Goal: Task Accomplishment & Management: Use online tool/utility

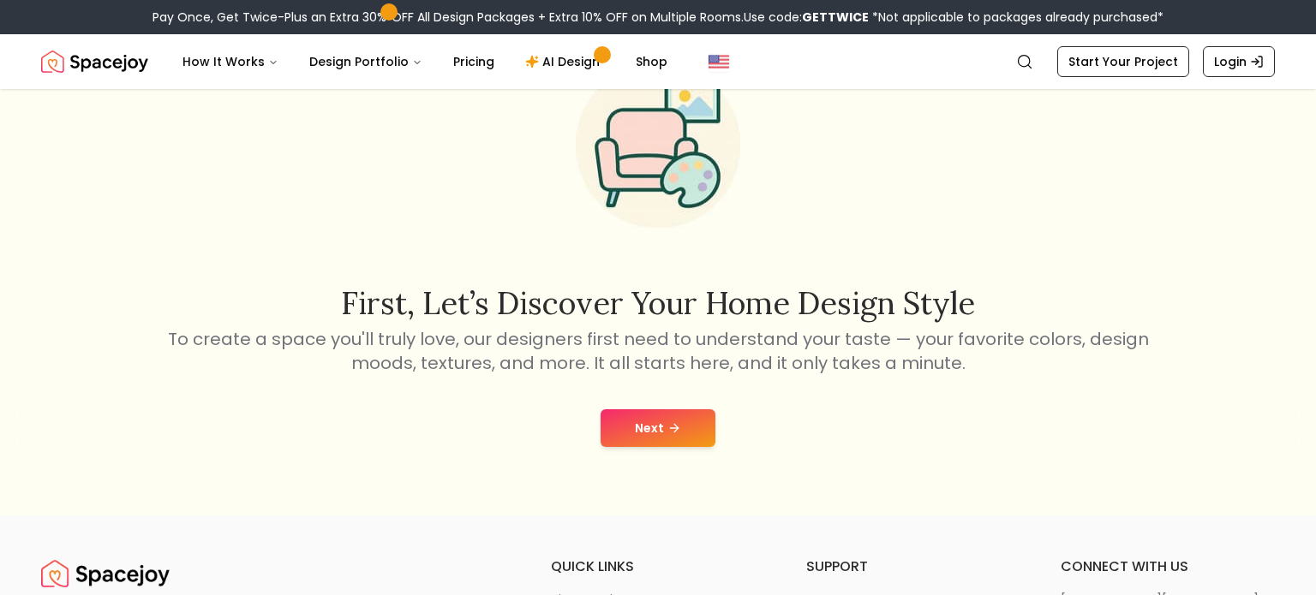
scroll to position [110, 0]
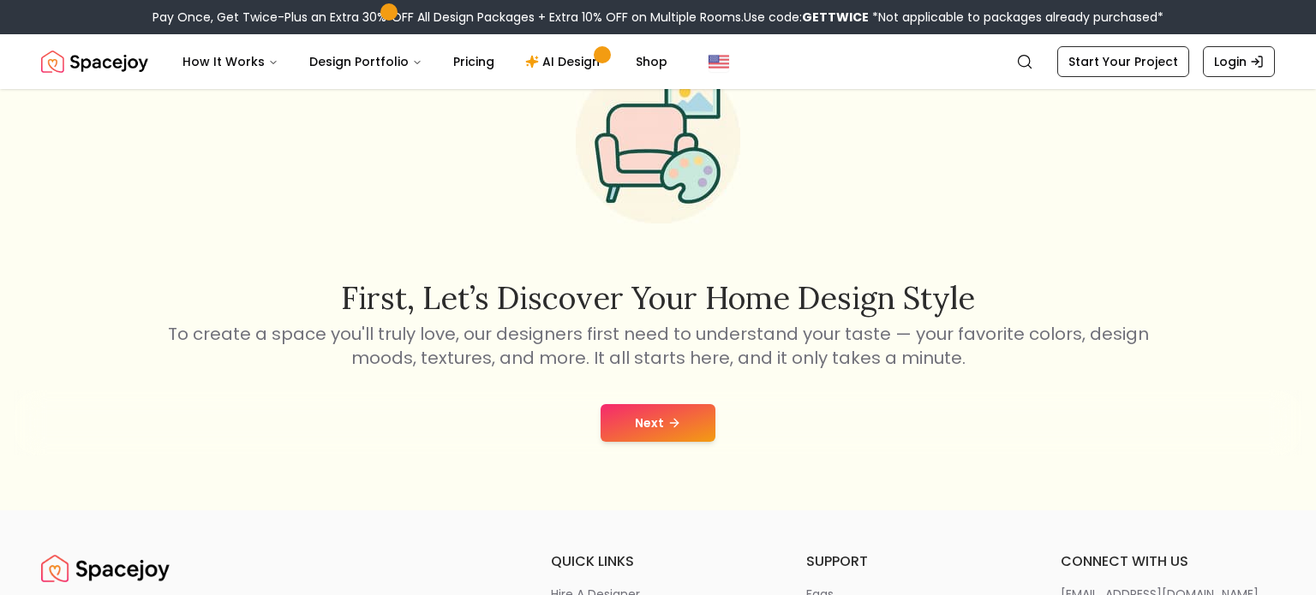
click at [667, 428] on icon at bounding box center [674, 423] width 14 height 14
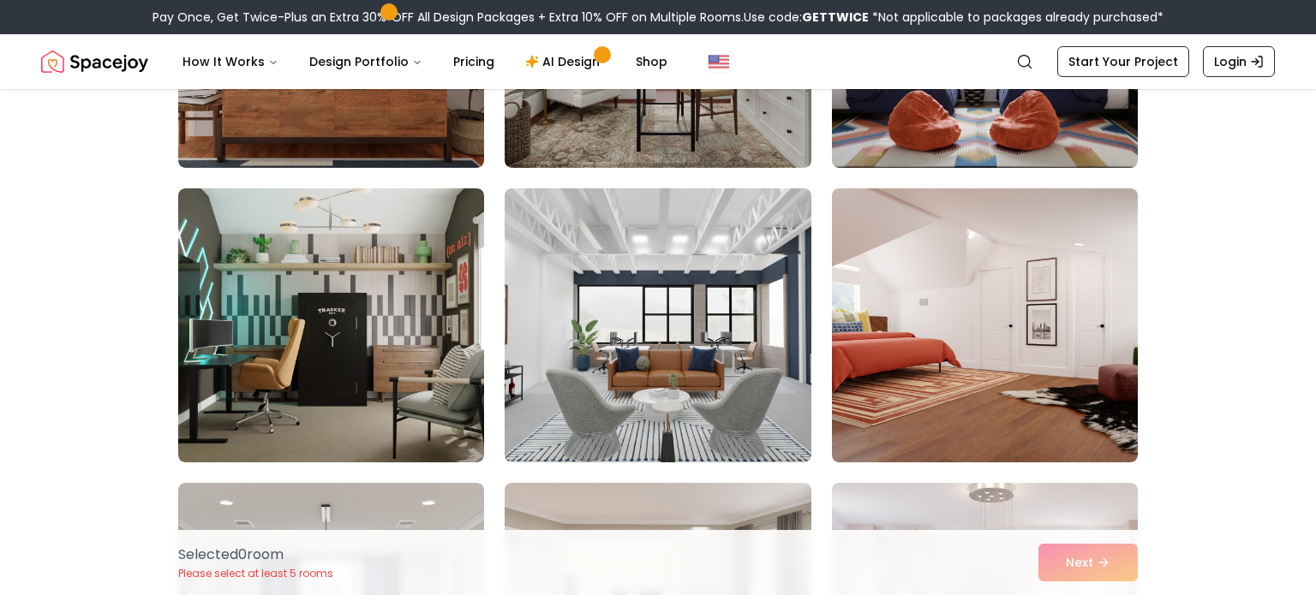
scroll to position [943, 0]
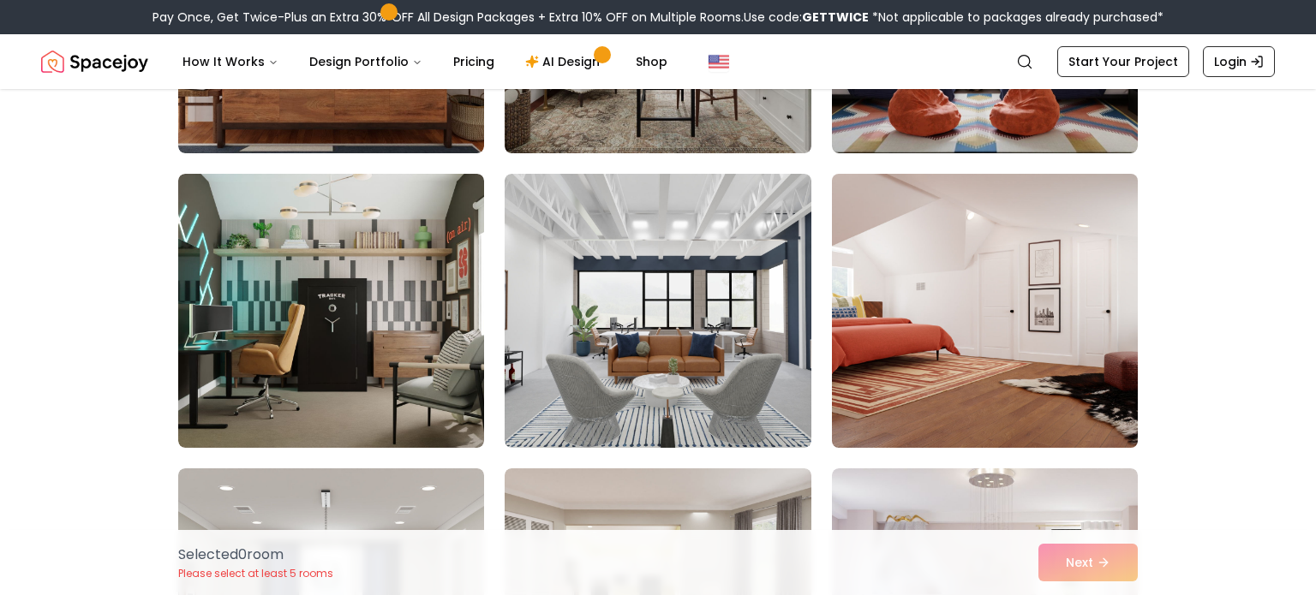
click at [1018, 300] on img at bounding box center [984, 311] width 321 height 288
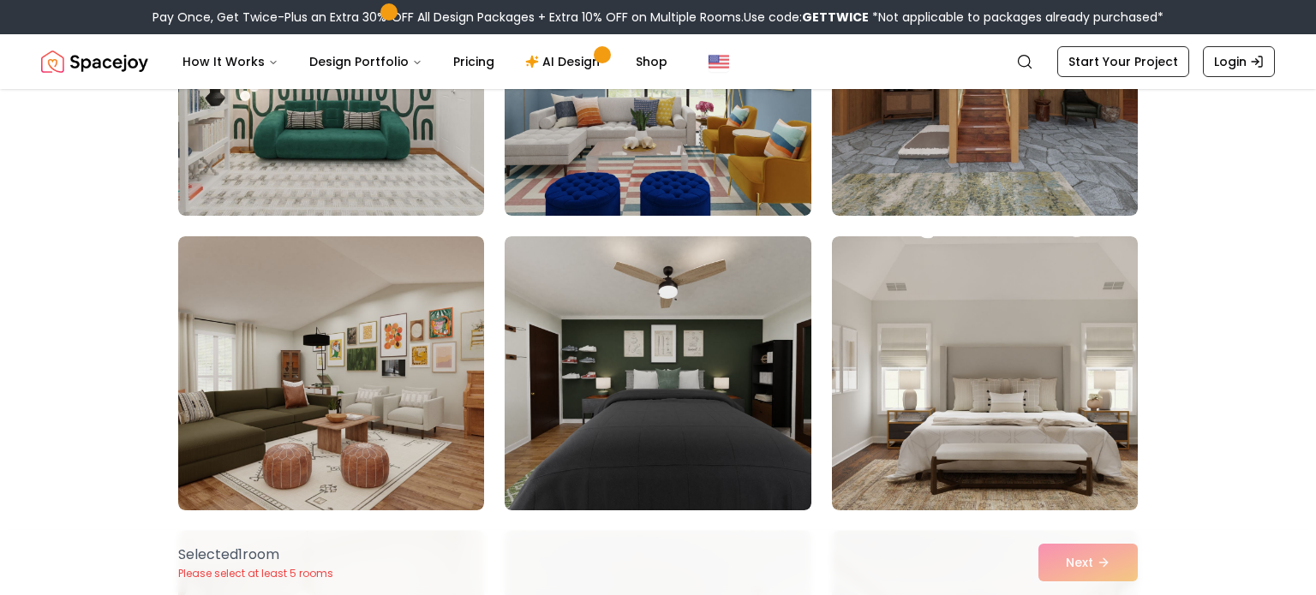
scroll to position [2649, 0]
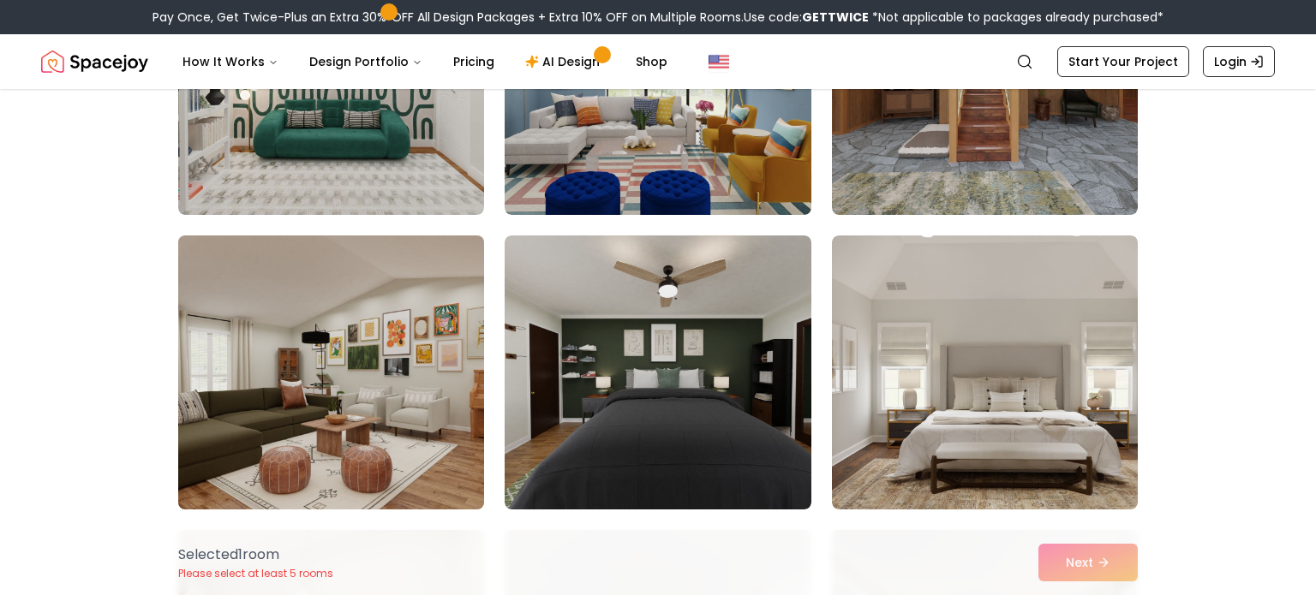
click at [396, 379] on img at bounding box center [330, 373] width 321 height 288
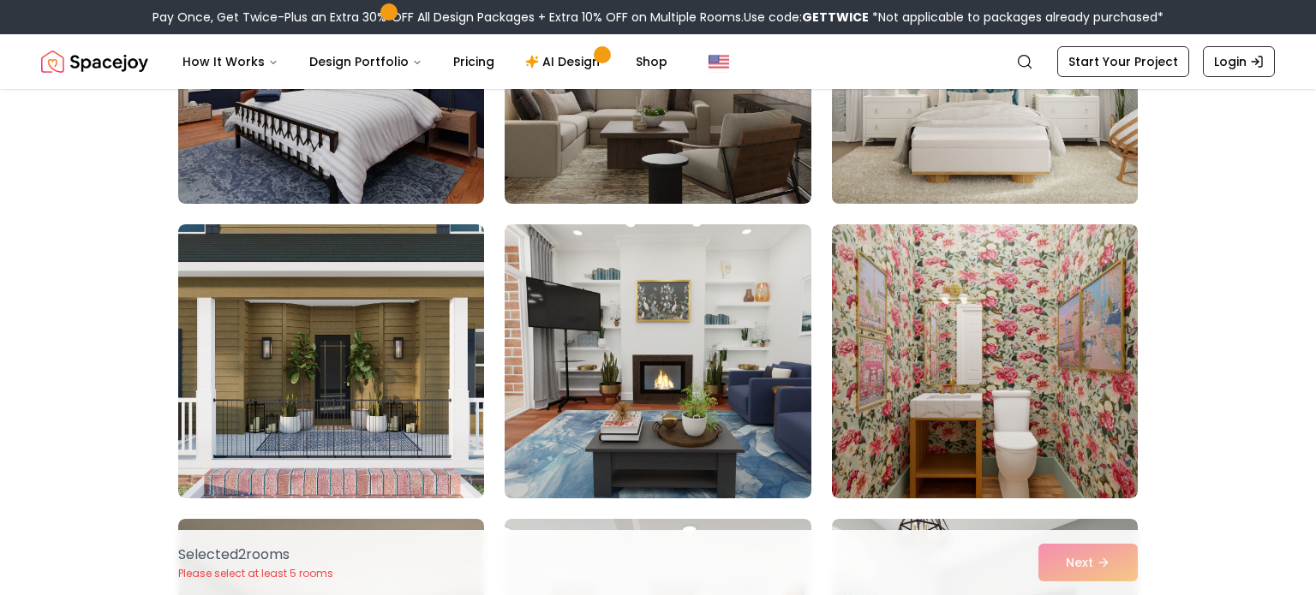
scroll to position [3840, 0]
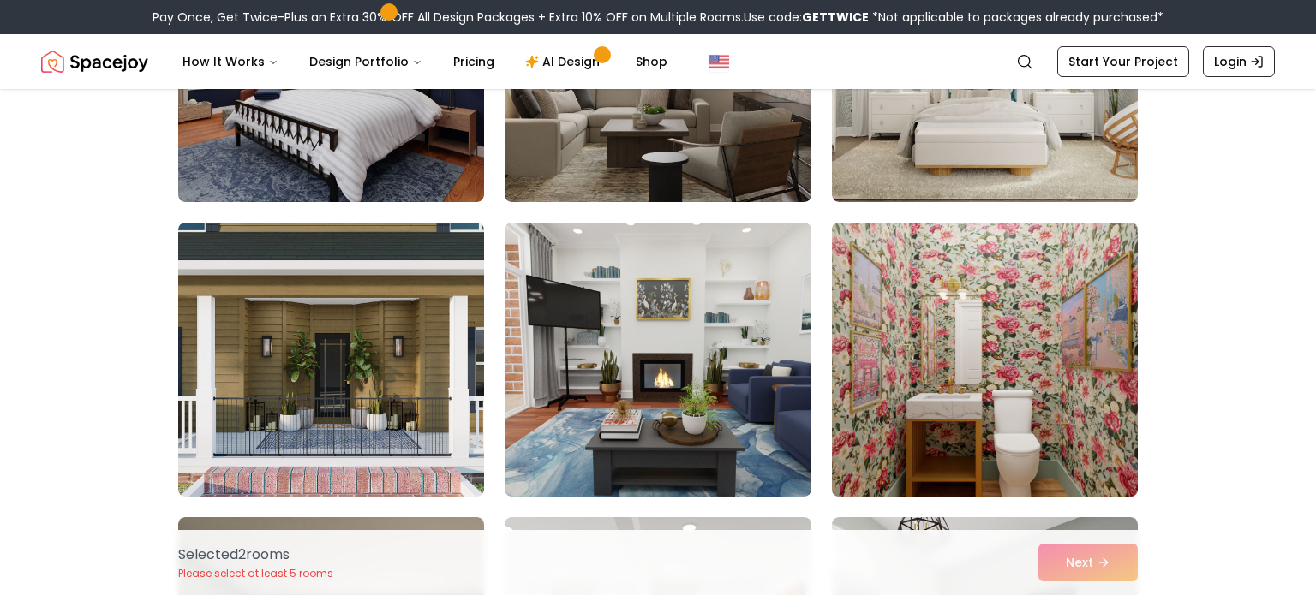
click at [977, 360] on img at bounding box center [984, 360] width 321 height 288
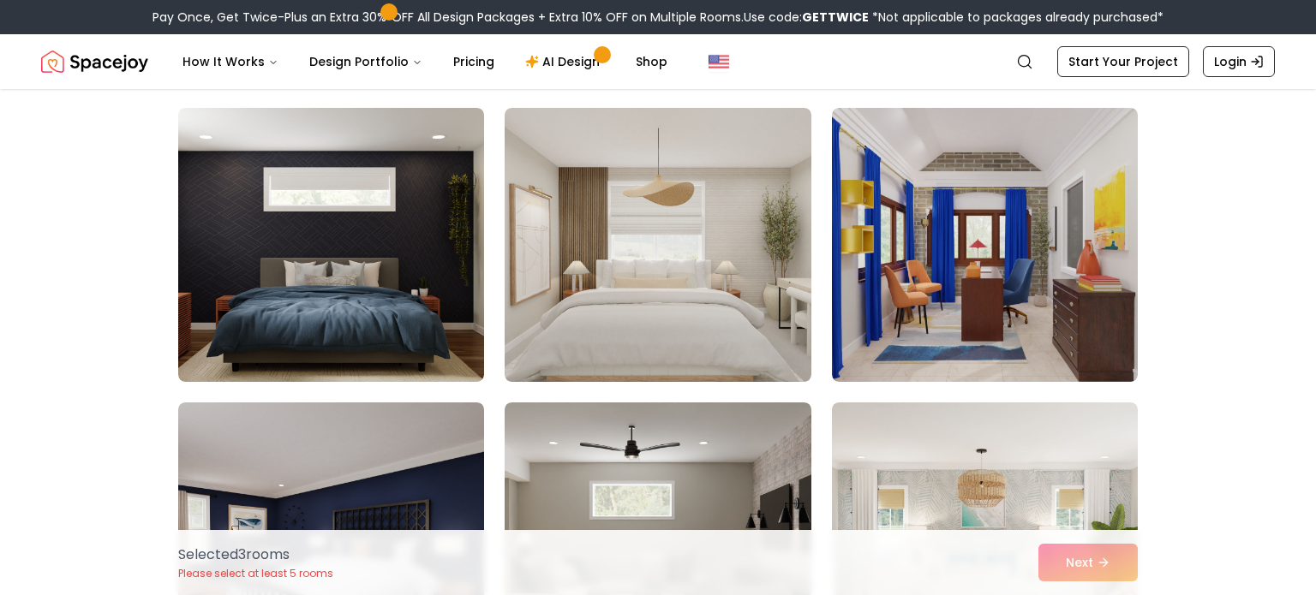
scroll to position [3057, 0]
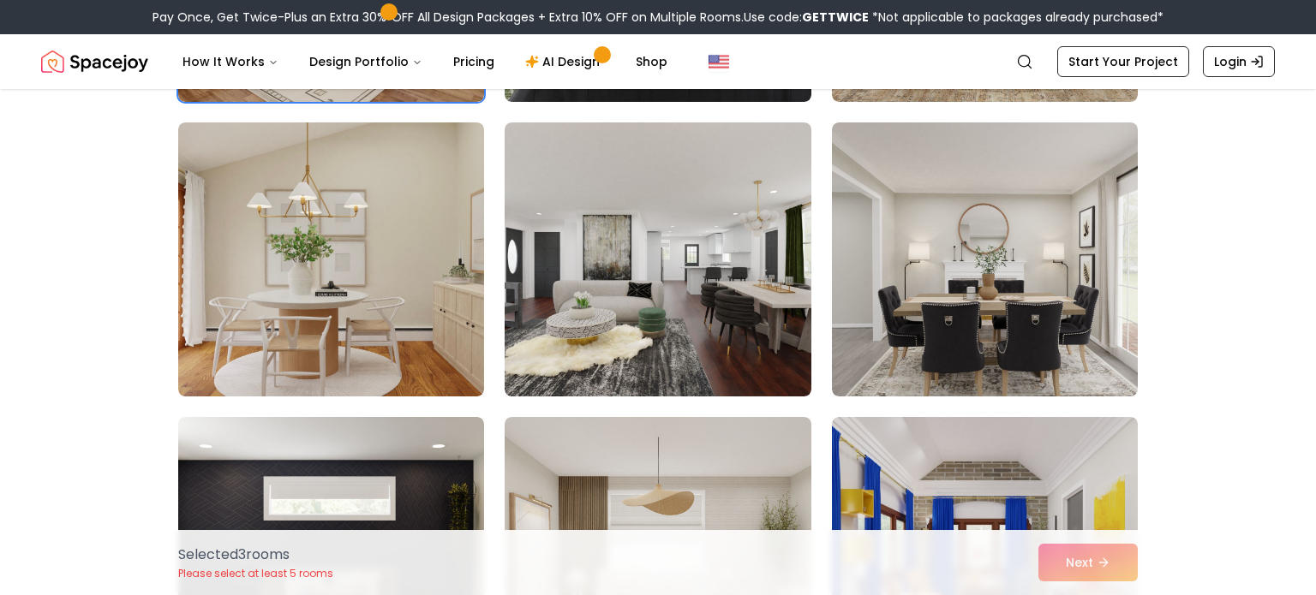
click at [390, 241] on img at bounding box center [331, 259] width 306 height 274
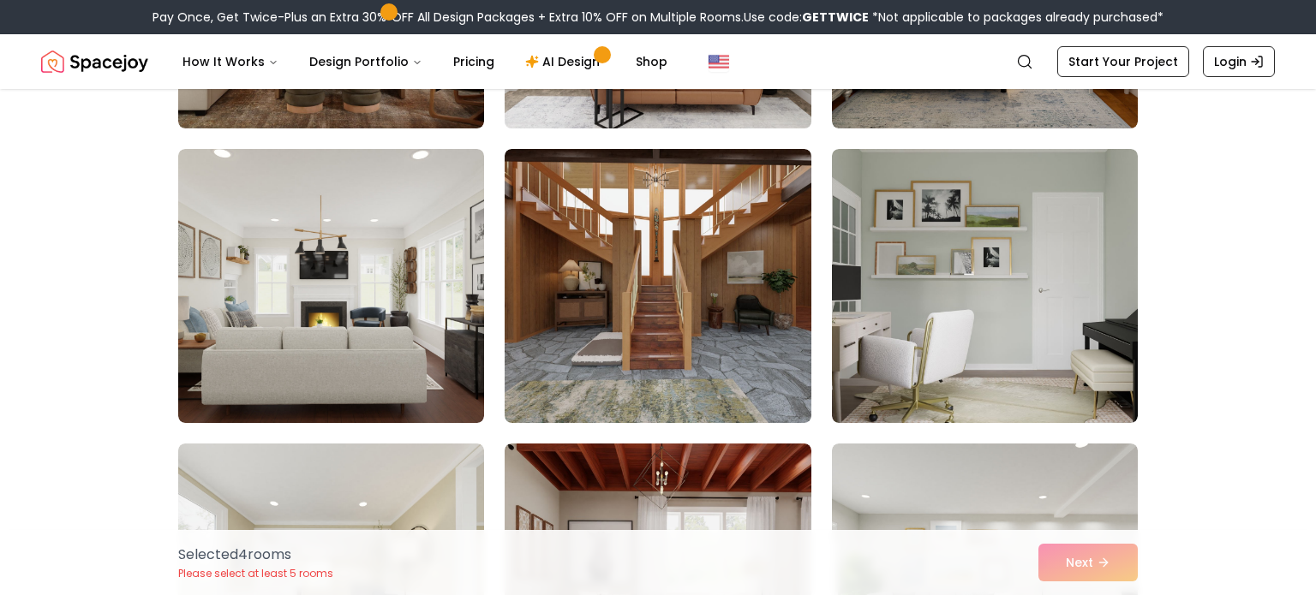
scroll to position [5389, 0]
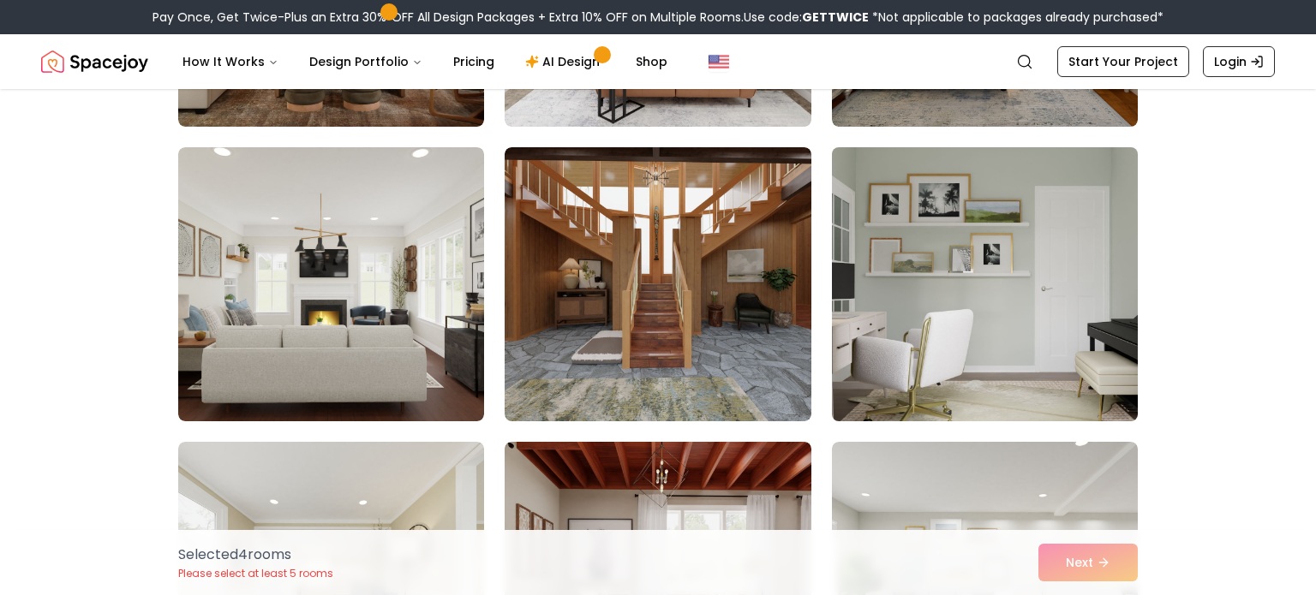
click at [938, 312] on img at bounding box center [984, 284] width 321 height 288
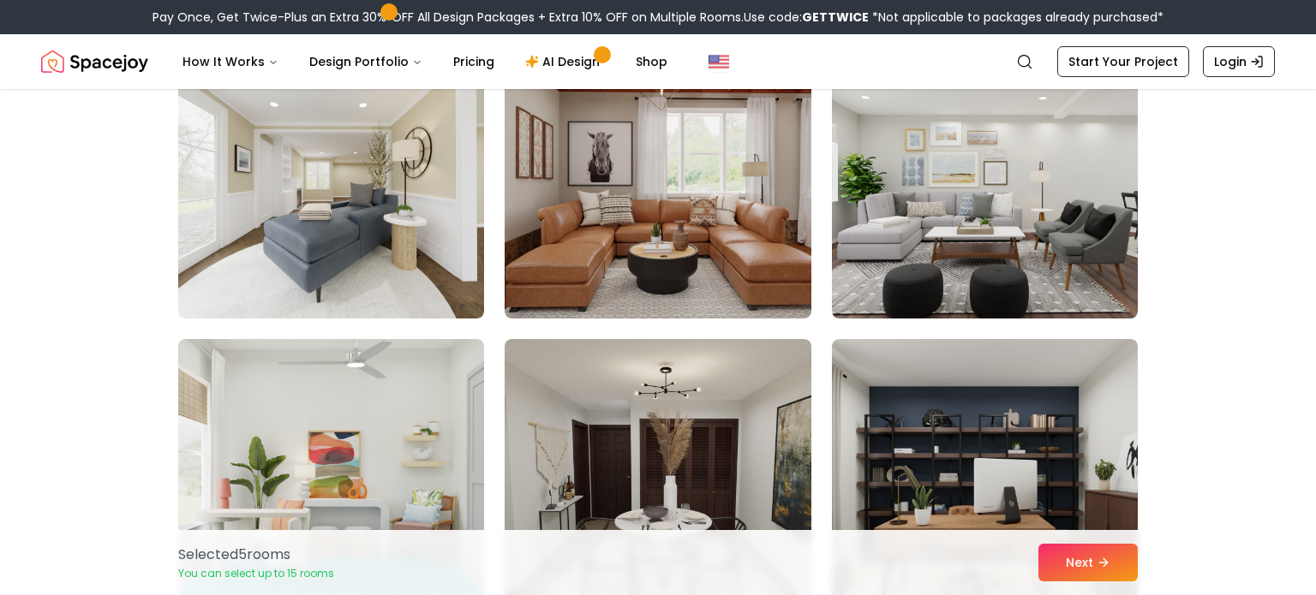
scroll to position [5787, 0]
click at [1061, 567] on button "Next" at bounding box center [1087, 563] width 99 height 38
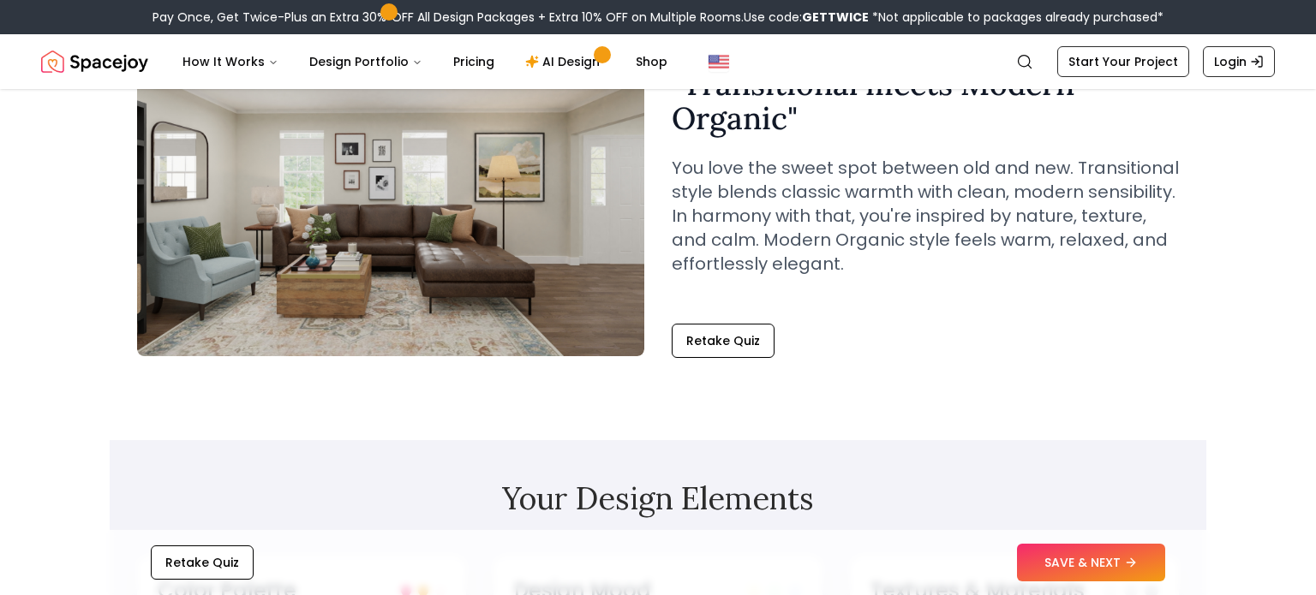
scroll to position [153, 0]
click at [1091, 55] on link "Start Your Project" at bounding box center [1123, 61] width 132 height 31
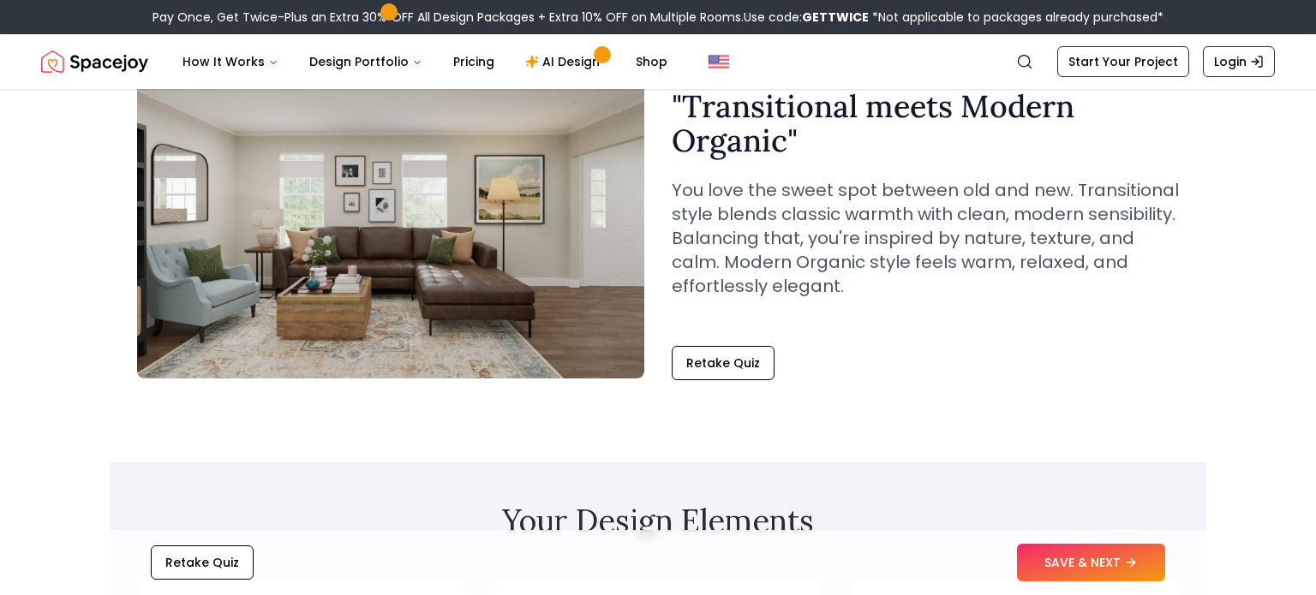
scroll to position [153, 0]
